Goal: Task Accomplishment & Management: Use online tool/utility

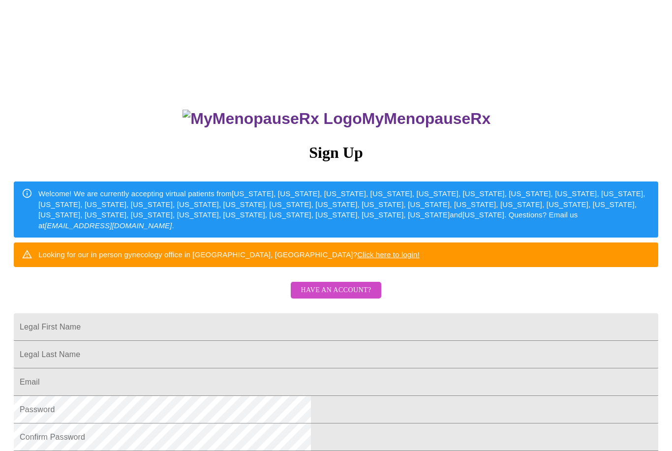
click at [361, 297] on span "Have an account?" at bounding box center [336, 290] width 70 height 12
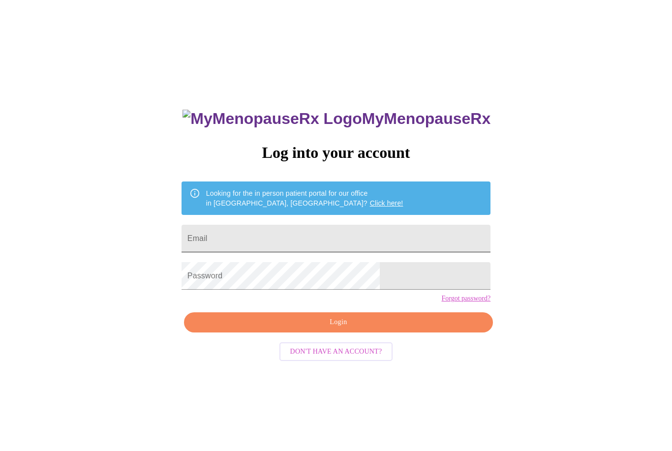
click at [356, 240] on input "Email" at bounding box center [336, 239] width 309 height 28
type input "[EMAIL_ADDRESS][DOMAIN_NAME]"
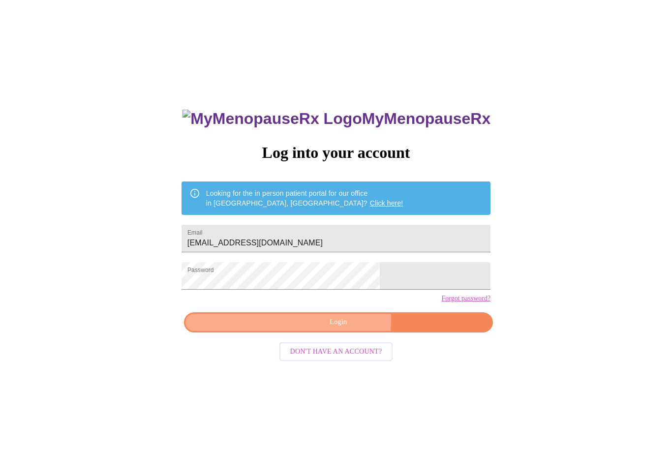
click at [343, 329] on span "Login" at bounding box center [338, 322] width 286 height 12
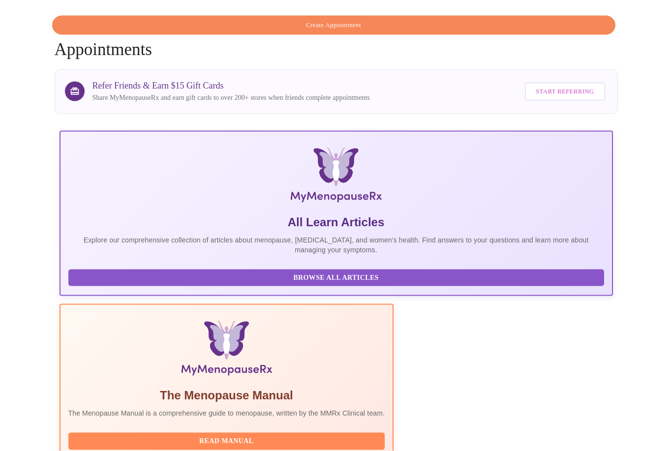
scroll to position [79, 0]
